Goal: Transaction & Acquisition: Book appointment/travel/reservation

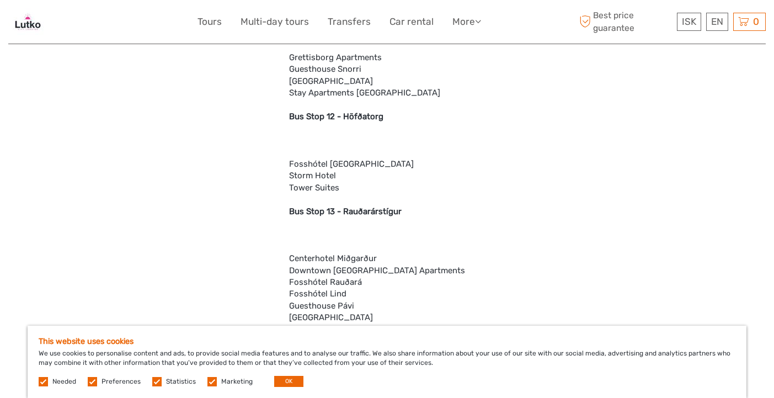
scroll to position [2320, 0]
click at [93, 383] on label at bounding box center [92, 381] width 9 height 9
click at [0, 0] on input "checkbox" at bounding box center [0, 0] width 0 height 0
click at [155, 382] on label at bounding box center [156, 381] width 9 height 9
click at [0, 0] on input "checkbox" at bounding box center [0, 0] width 0 height 0
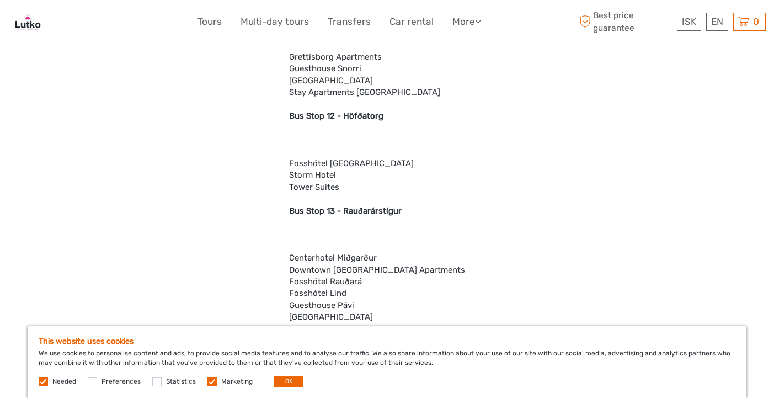
click at [209, 383] on label at bounding box center [211, 381] width 9 height 9
click at [0, 0] on input "checkbox" at bounding box center [0, 0] width 0 height 0
click at [278, 383] on button "OK" at bounding box center [288, 380] width 29 height 11
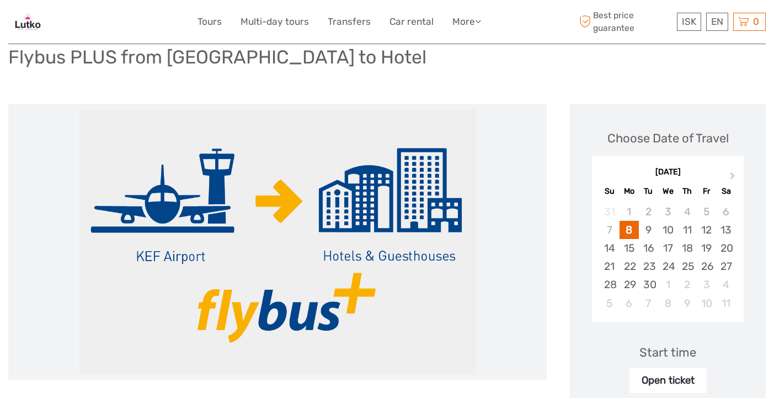
scroll to position [0, 0]
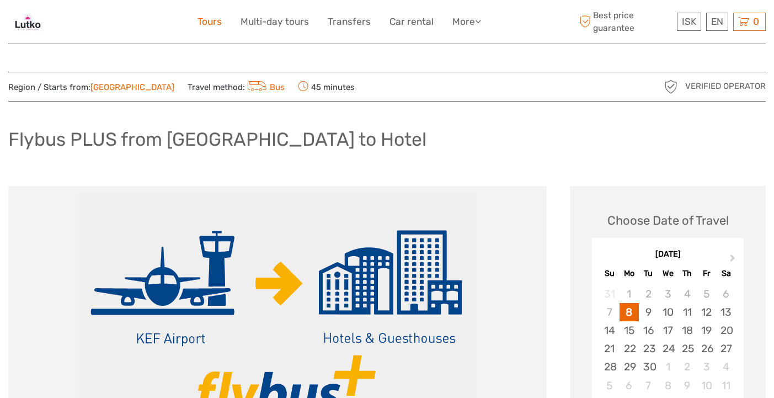
click at [213, 22] on link "Tours" at bounding box center [209, 22] width 24 height 16
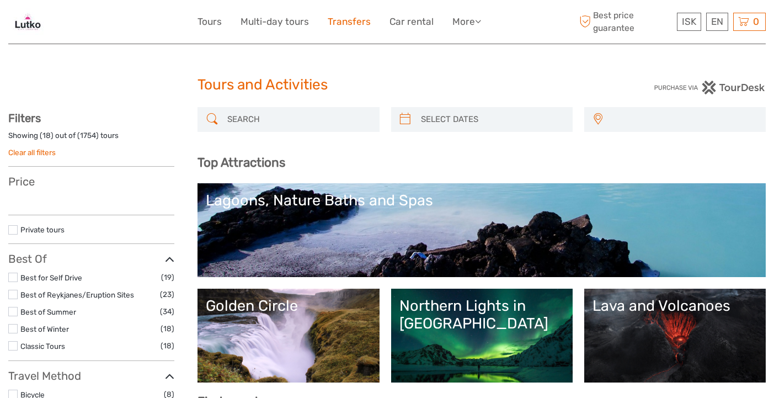
click at [353, 24] on link "Transfers" at bounding box center [349, 22] width 43 height 16
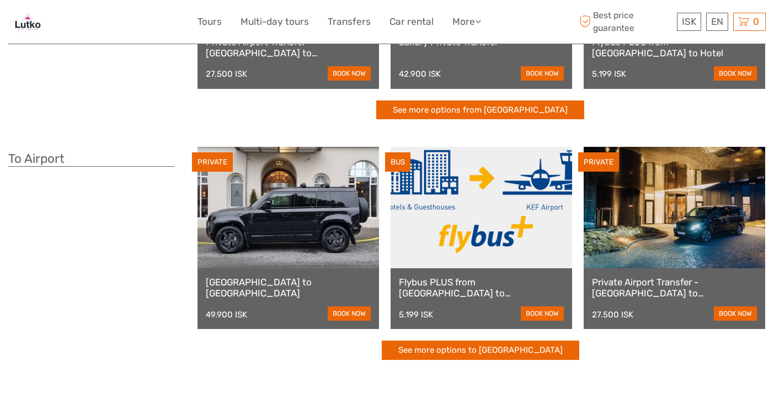
scroll to position [214, 0]
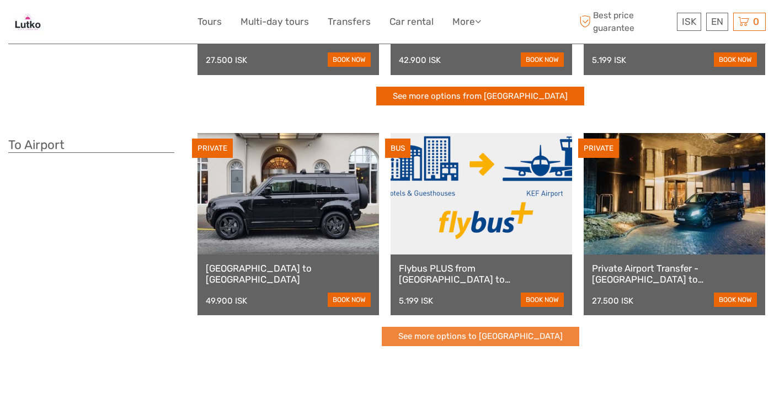
click at [517, 340] on link "See more options to Keflavík airport" at bounding box center [480, 335] width 197 height 19
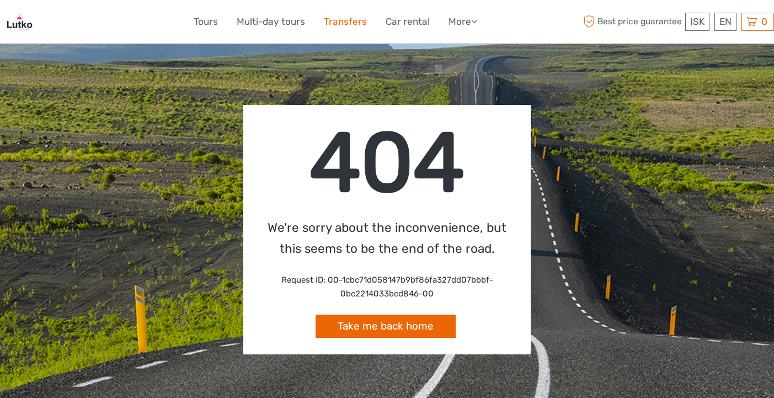
click at [339, 21] on link "Transfers" at bounding box center [345, 22] width 43 height 16
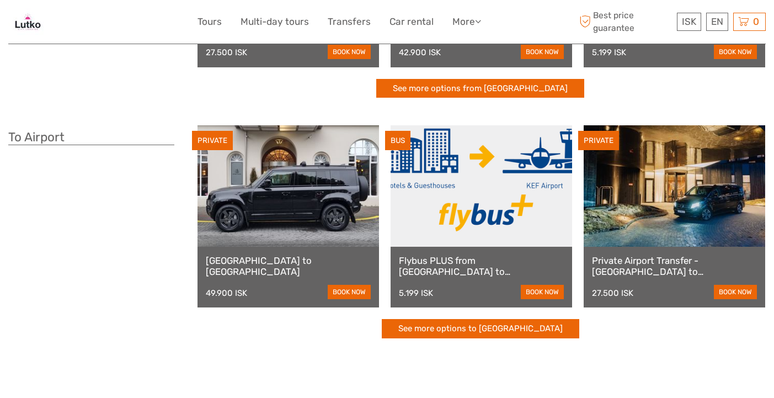
scroll to position [222, 0]
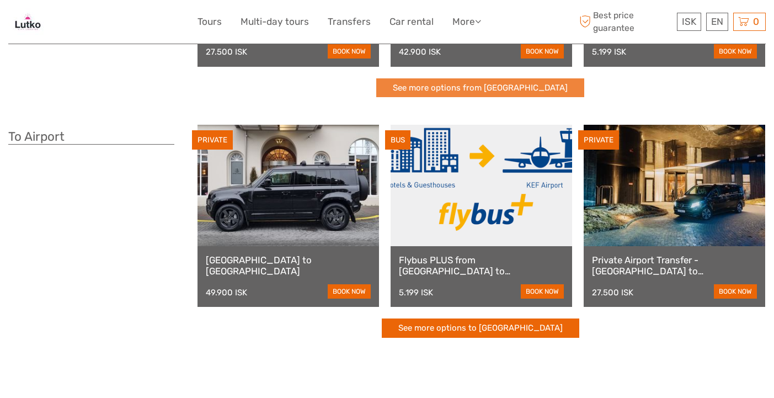
click at [520, 88] on link "See more options from [GEOGRAPHIC_DATA]" at bounding box center [480, 87] width 208 height 19
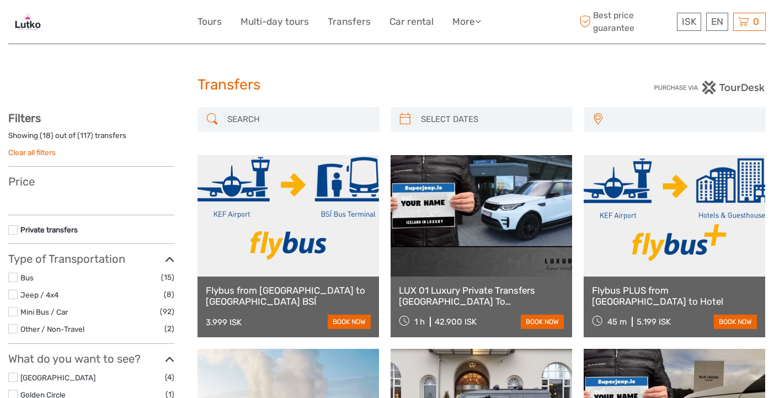
select select
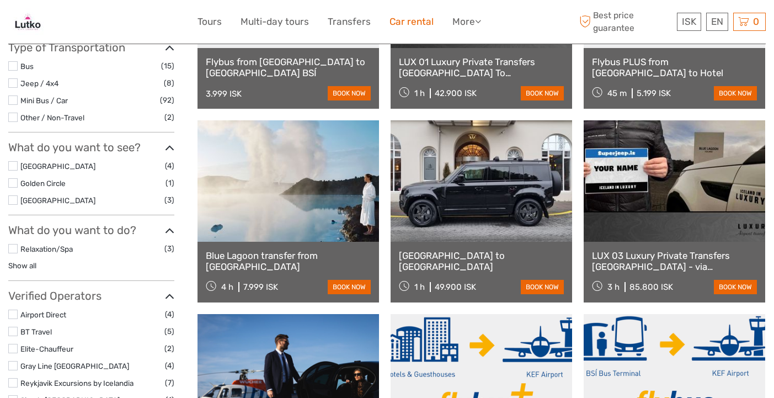
scroll to position [117, 0]
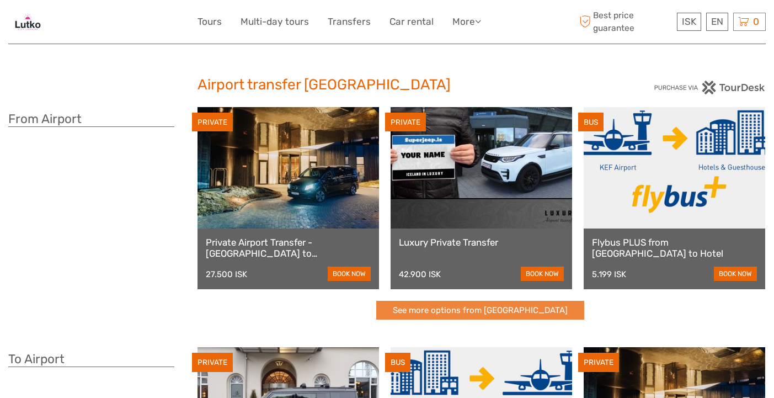
click at [486, 315] on link "See more options from [GEOGRAPHIC_DATA]" at bounding box center [480, 309] width 208 height 19
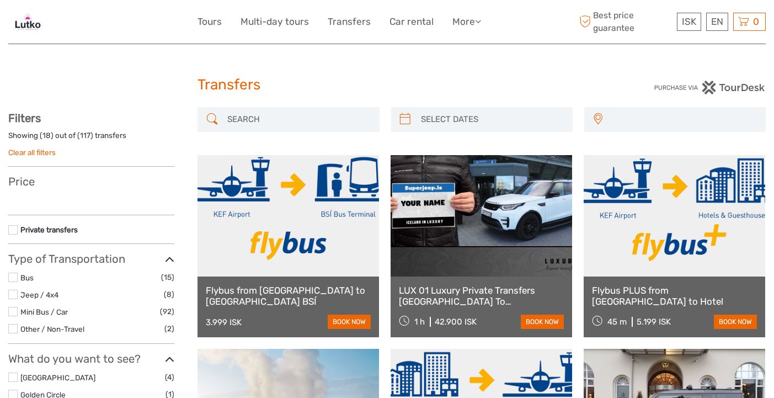
select select
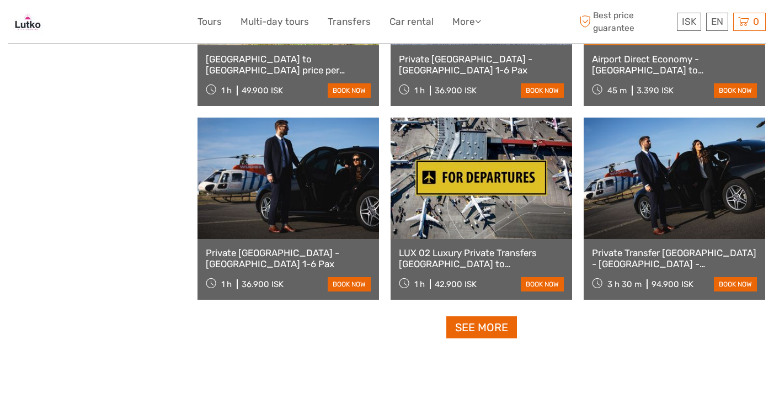
scroll to position [1007, 0]
